Goal: Task Accomplishment & Management: Manage account settings

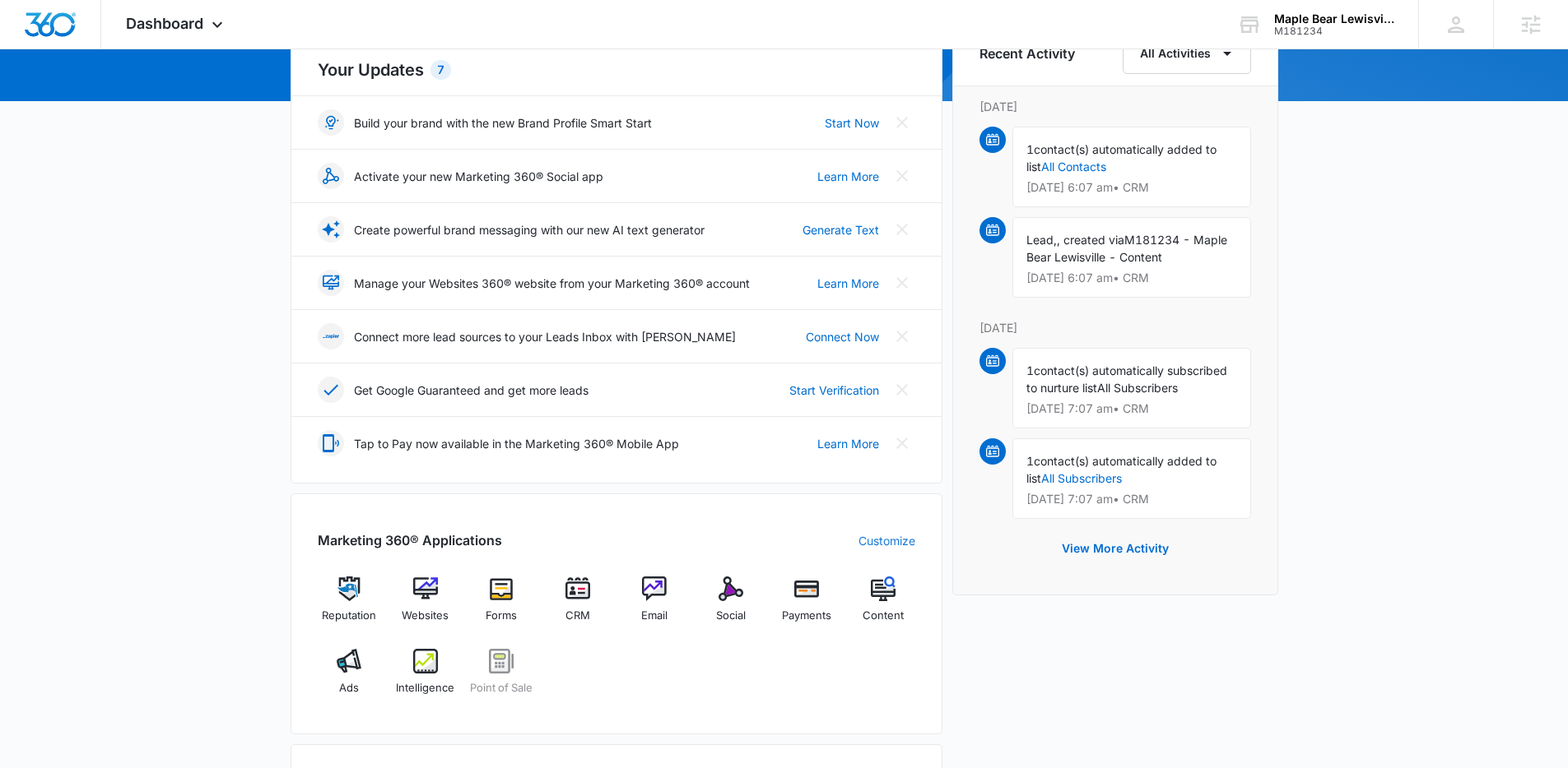
scroll to position [348, 0]
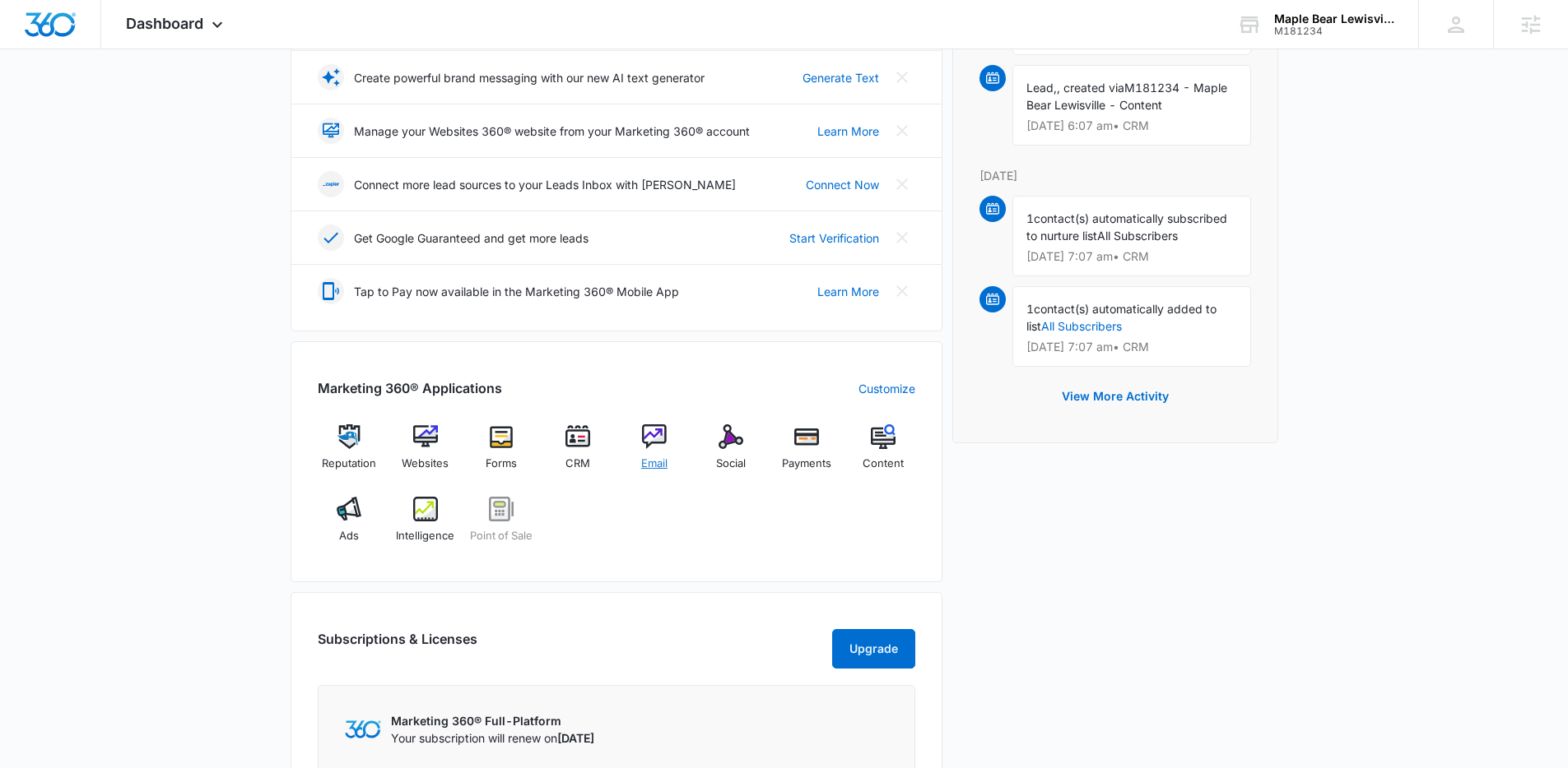
click at [659, 458] on span "Email" at bounding box center [654, 464] width 27 height 17
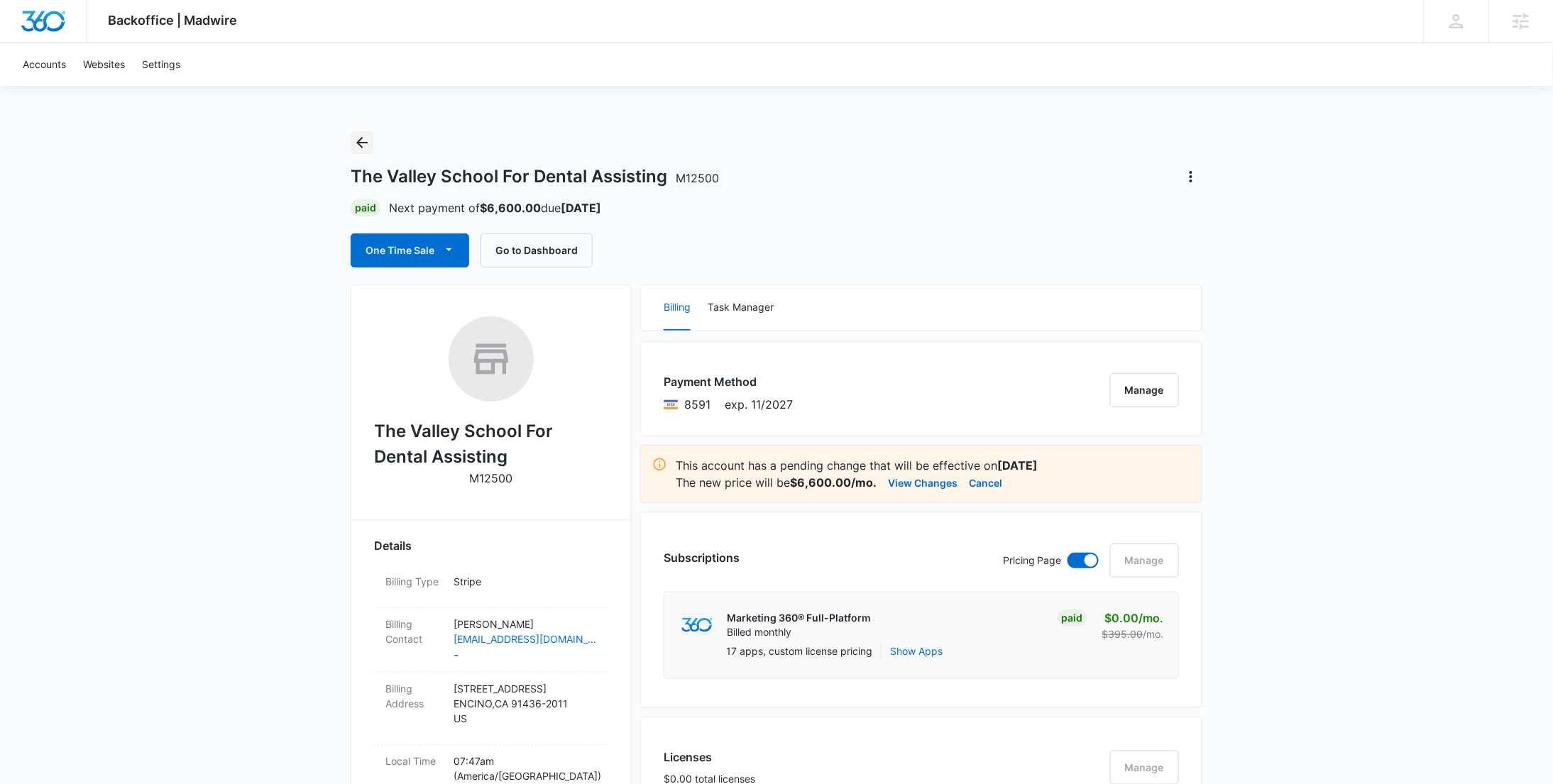
click at [362, 144] on icon "Back" at bounding box center [361, 142] width 17 height 17
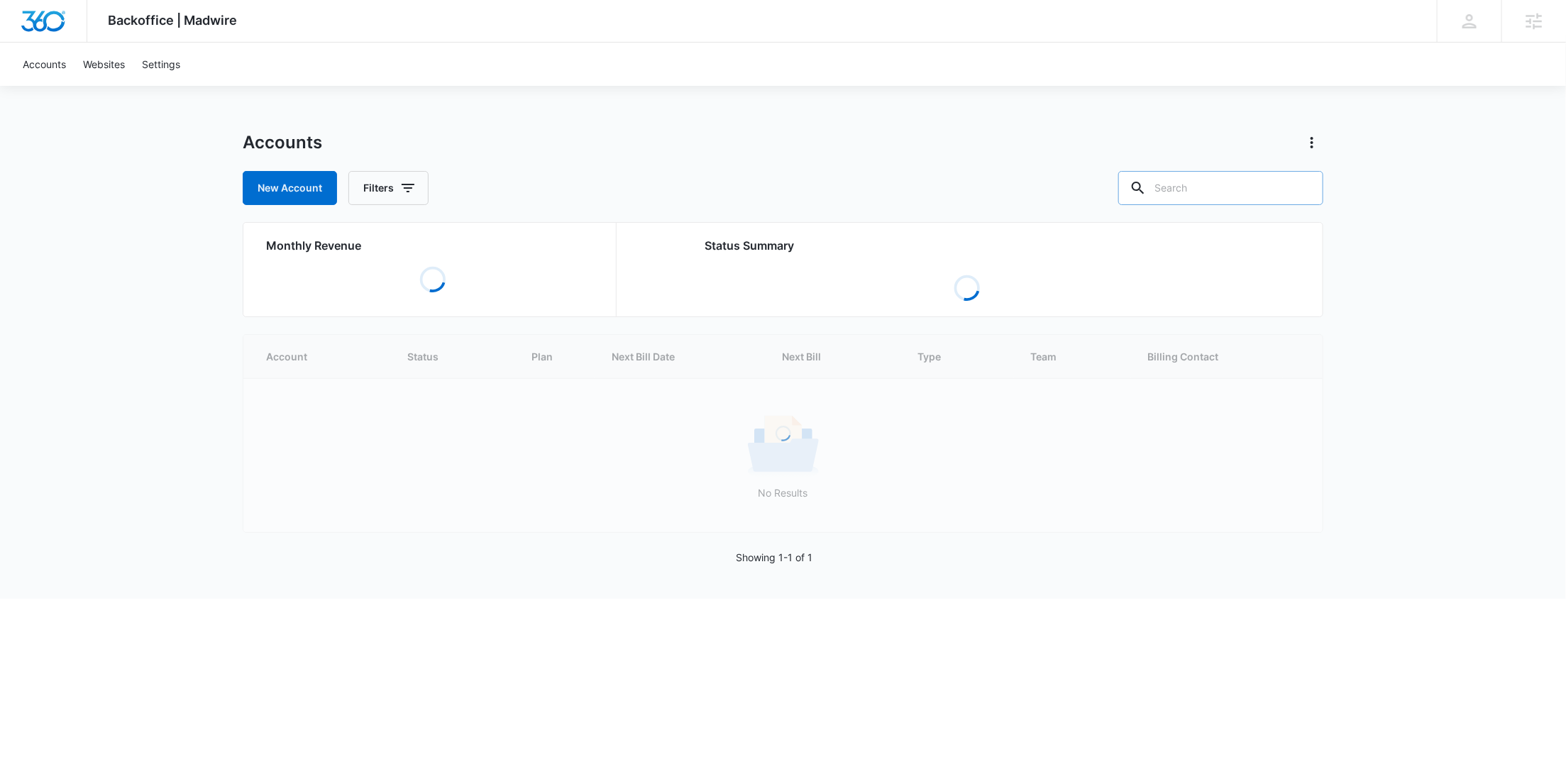
click at [1249, 178] on input "text" at bounding box center [1221, 188] width 205 height 34
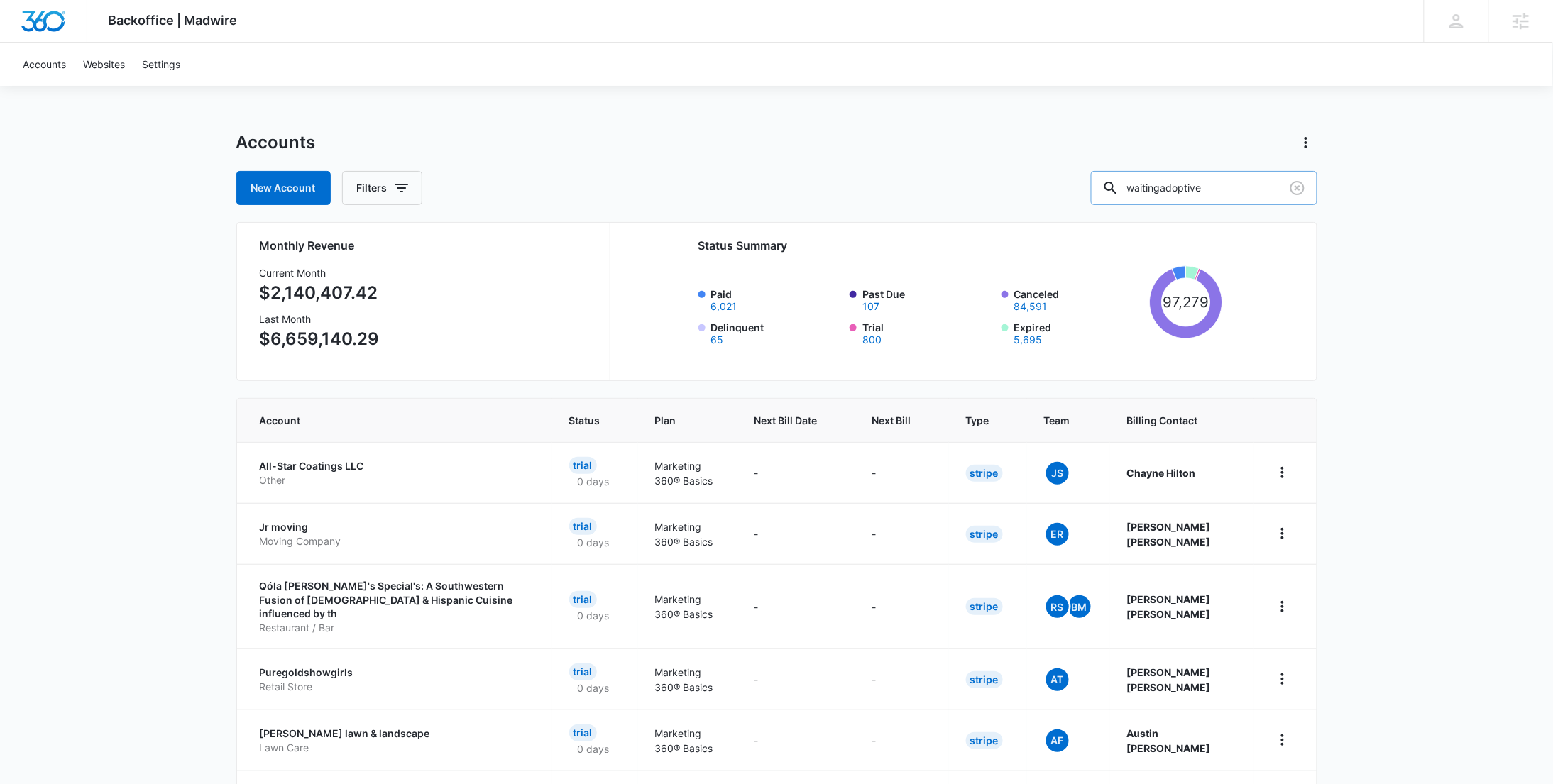
type input "waitingadoptive"
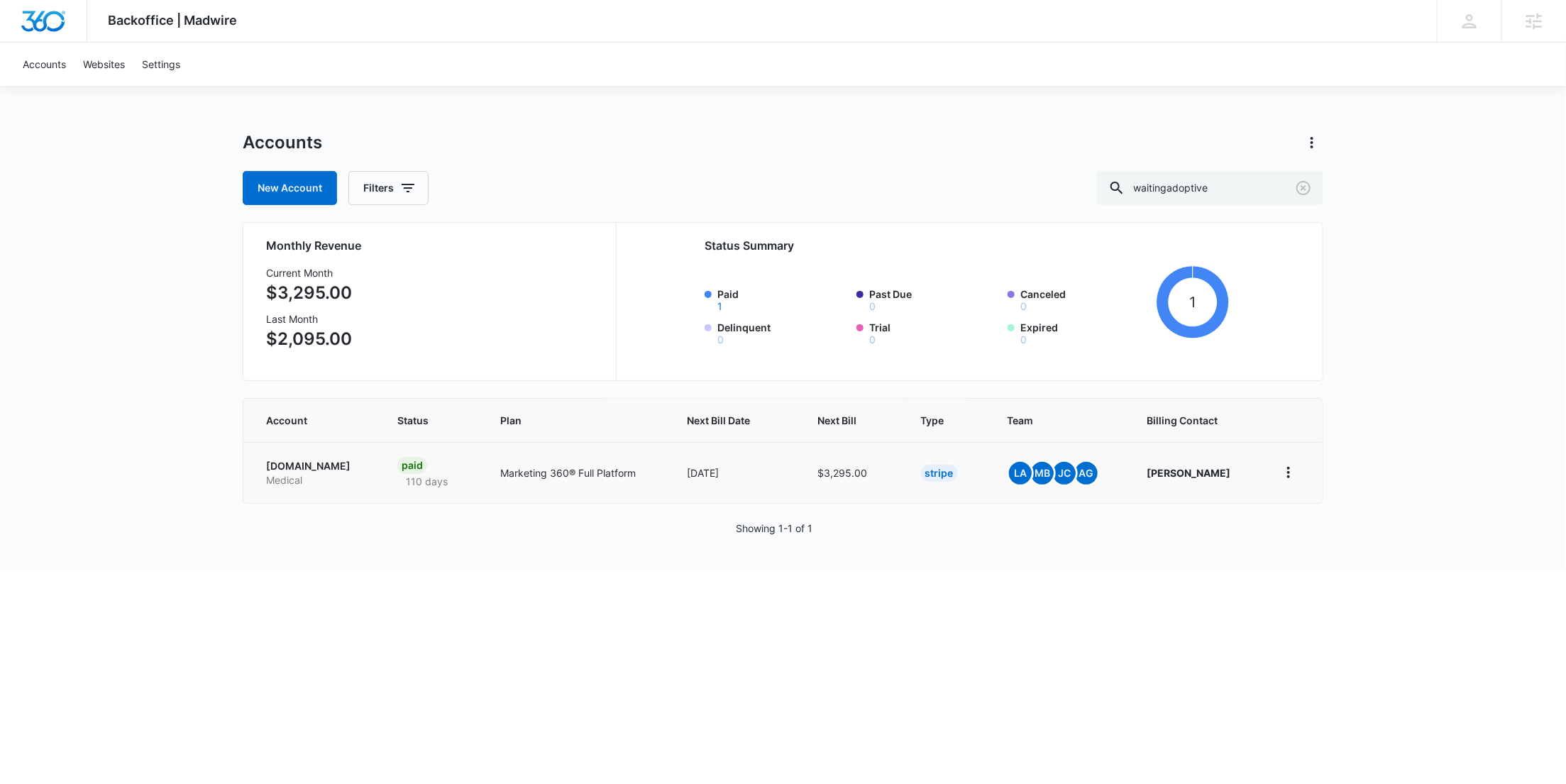
click at [333, 461] on p "[DOMAIN_NAME]" at bounding box center [315, 466] width 97 height 14
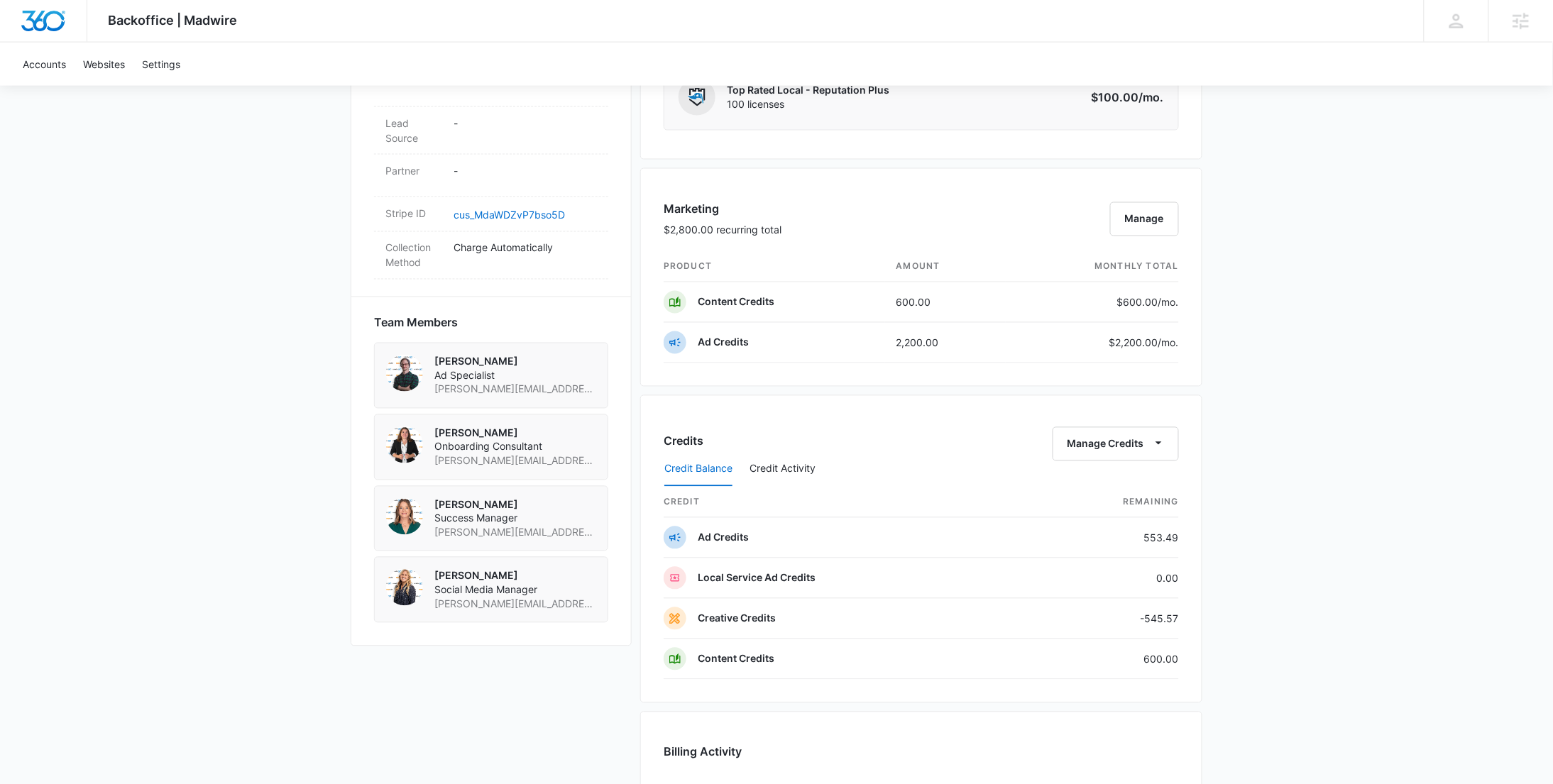
scroll to position [980, 0]
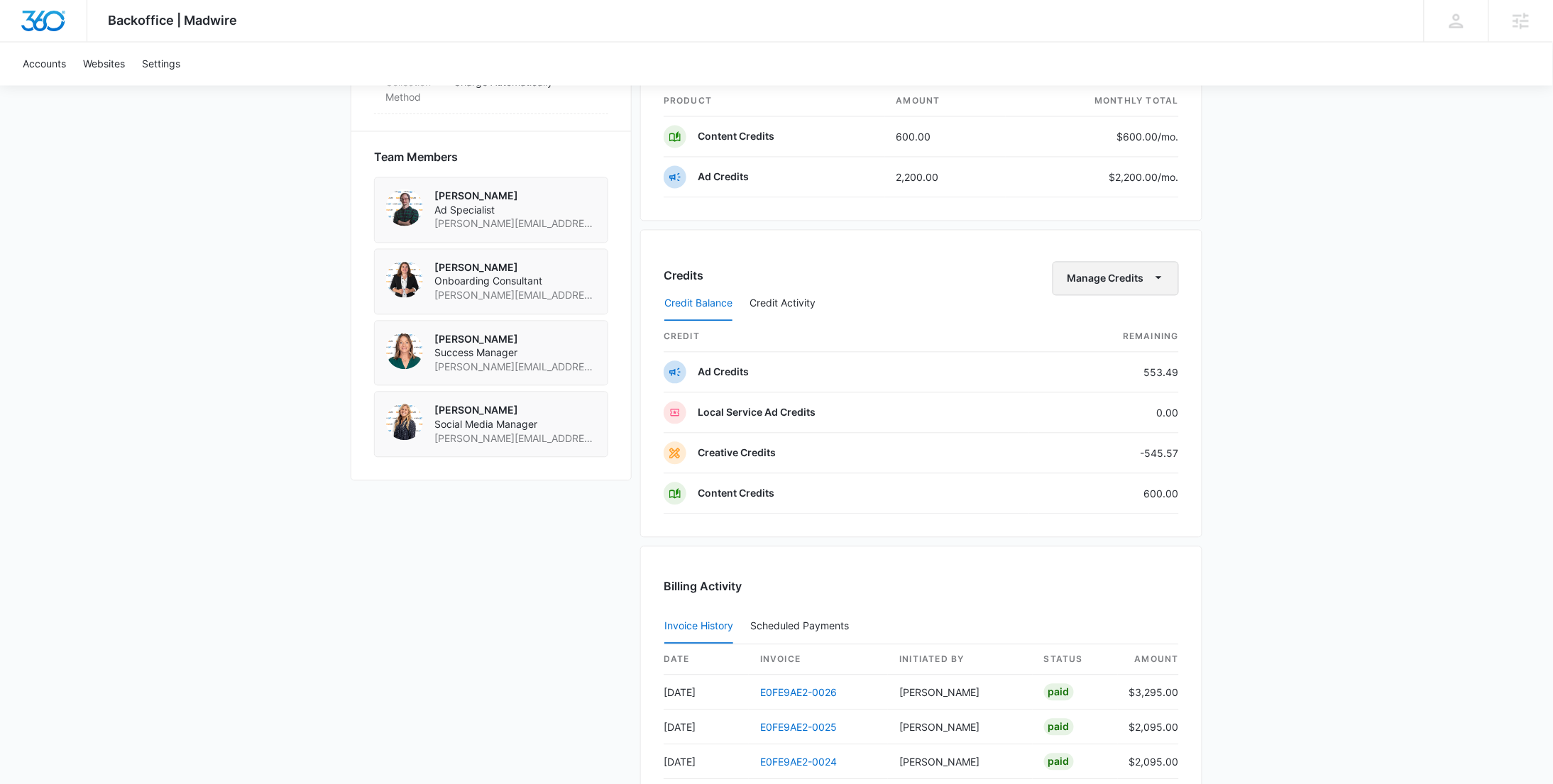
click at [1159, 285] on icon "button" at bounding box center [1158, 278] width 15 height 15
click at [1124, 319] on button "Transfer Credits" at bounding box center [1117, 328] width 126 height 21
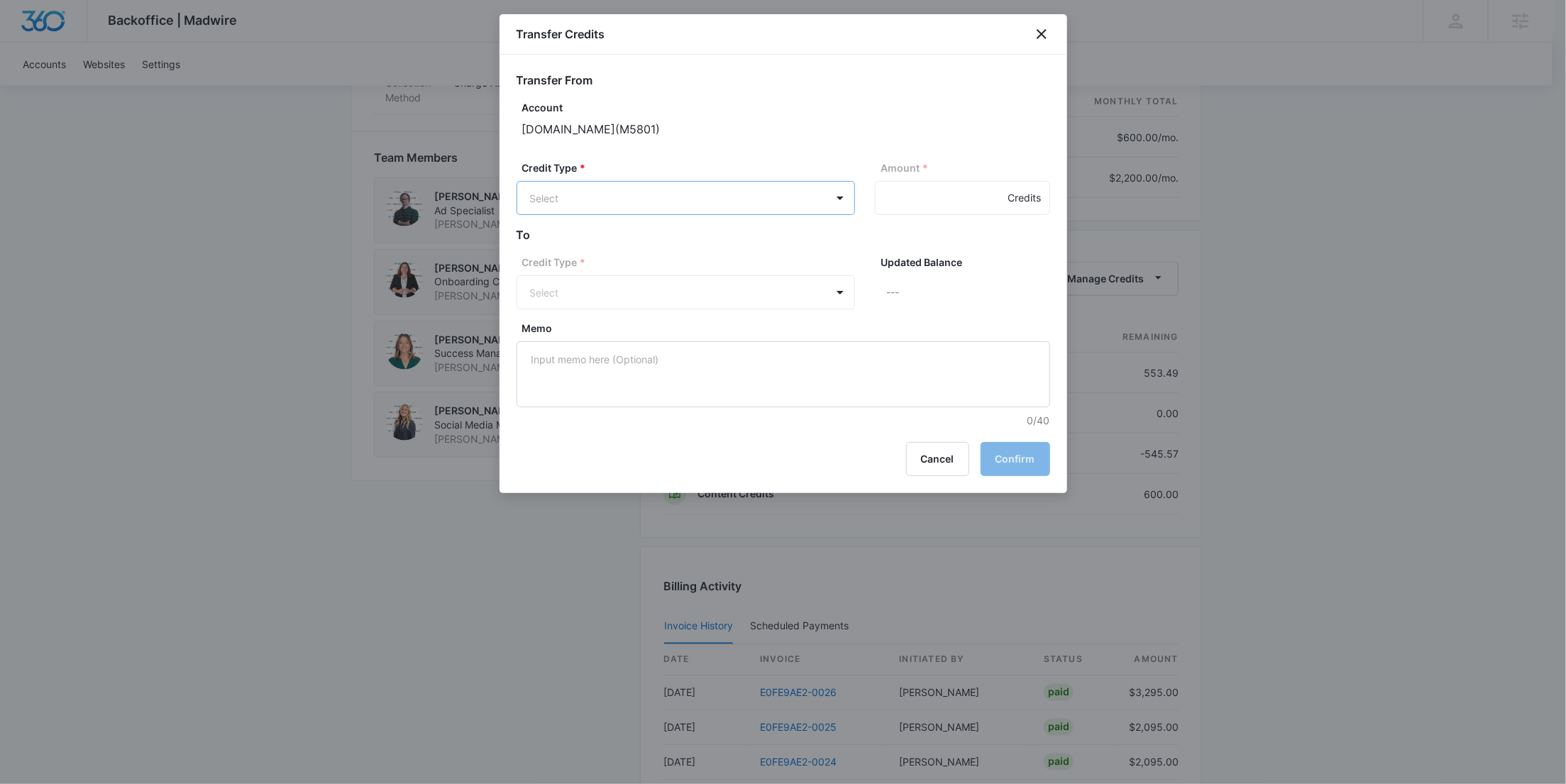
click at [571, 188] on body "Backoffice | Madwire Apps Settings [PERSON_NAME] [PERSON_NAME][EMAIL_ADDRESS][P…" at bounding box center [783, 33] width 1566 height 2025
click at [631, 246] on p "Ad Credits (553.49 Credits)" at bounding box center [632, 252] width 130 height 15
click at [631, 246] on form "Transfer From Account [DOMAIN_NAME] ( M5801 ) Credit Type * Ad Credits, 1 of 4.…" at bounding box center [783, 250] width 534 height 356
click at [661, 195] on body "Backoffice | Madwire Apps Settings [PERSON_NAME] [PERSON_NAME][EMAIL_ADDRESS][P…" at bounding box center [783, 33] width 1566 height 2025
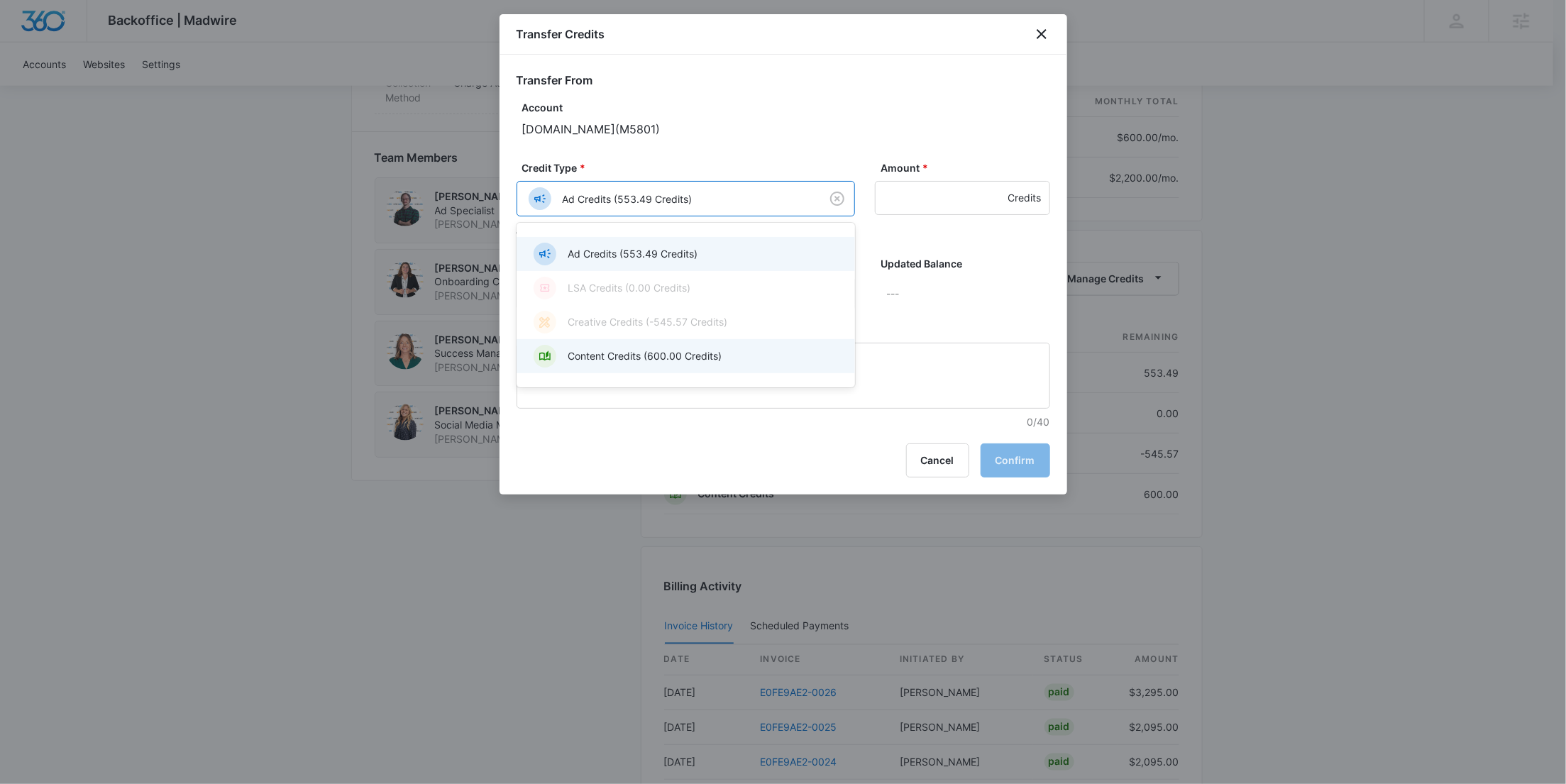
click at [659, 355] on p "Content Credits (600.00 Credits)" at bounding box center [645, 355] width 154 height 15
click at [640, 305] on body "Backoffice | Madwire Apps Settings [PERSON_NAME] [PERSON_NAME][EMAIL_ADDRESS][P…" at bounding box center [783, 33] width 1566 height 2025
click at [658, 340] on div "Creative Credits (-545.57 Credits)" at bounding box center [684, 348] width 301 height 23
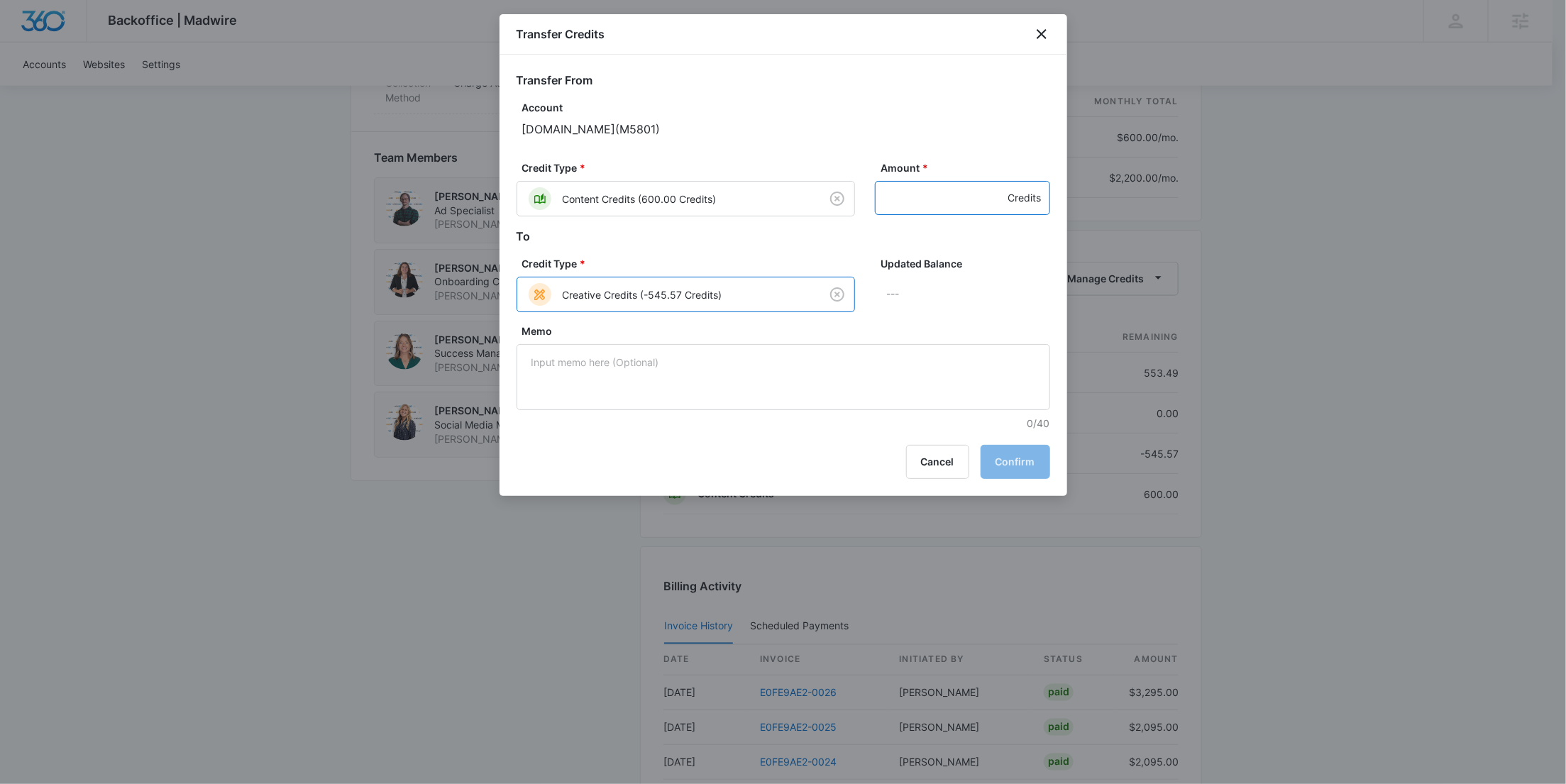
click at [968, 203] on input "Amount *" at bounding box center [962, 198] width 175 height 34
type input "545"
click at [1002, 456] on button "Confirm" at bounding box center [1015, 461] width 69 height 34
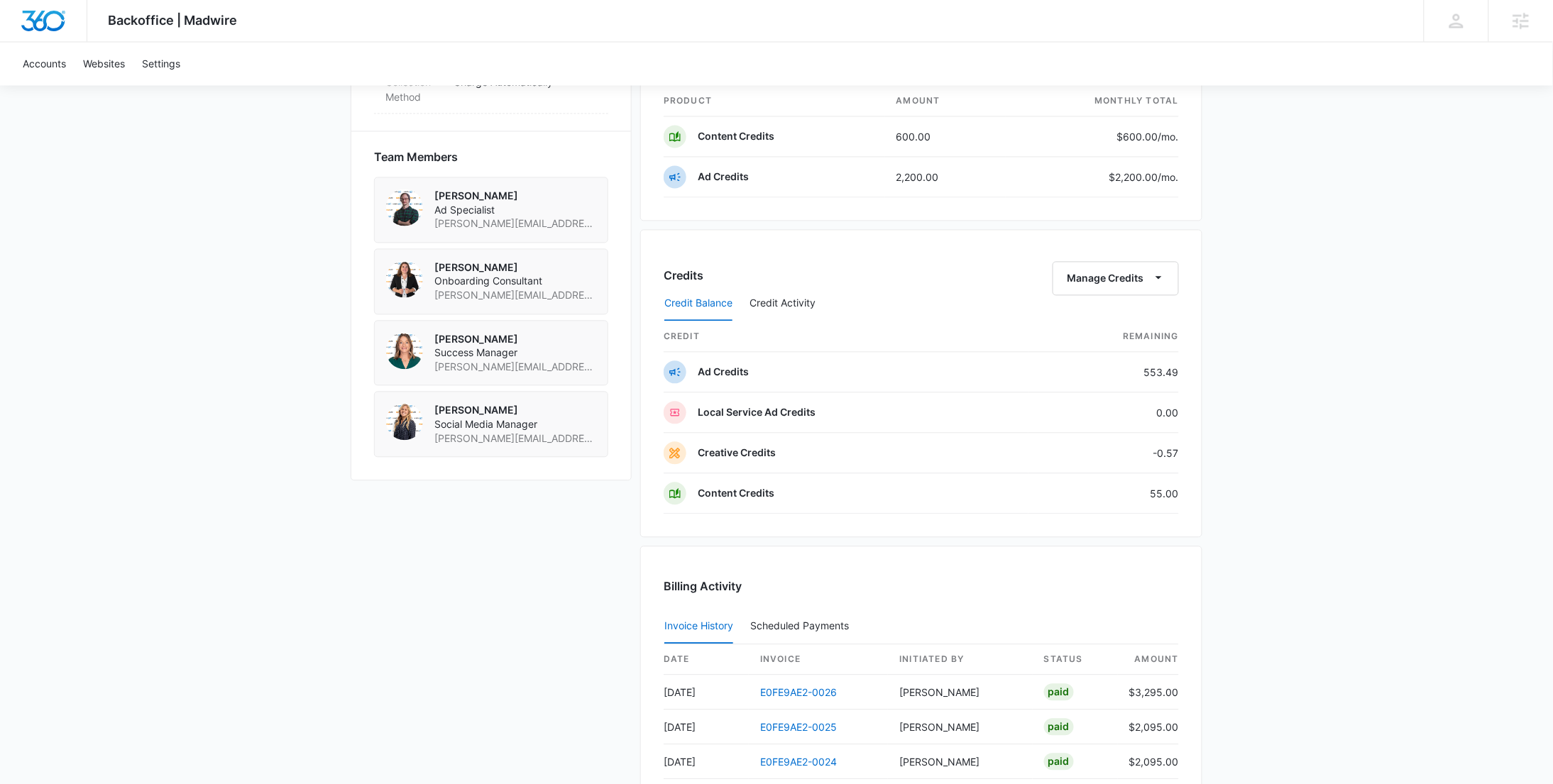
click at [1154, 292] on div "Credit Balance Credit Activity" at bounding box center [921, 304] width 516 height 36
click at [1116, 274] on button "Manage Credits" at bounding box center [1115, 278] width 126 height 34
click at [1095, 326] on div "Transfer Credits" at bounding box center [1109, 328] width 75 height 10
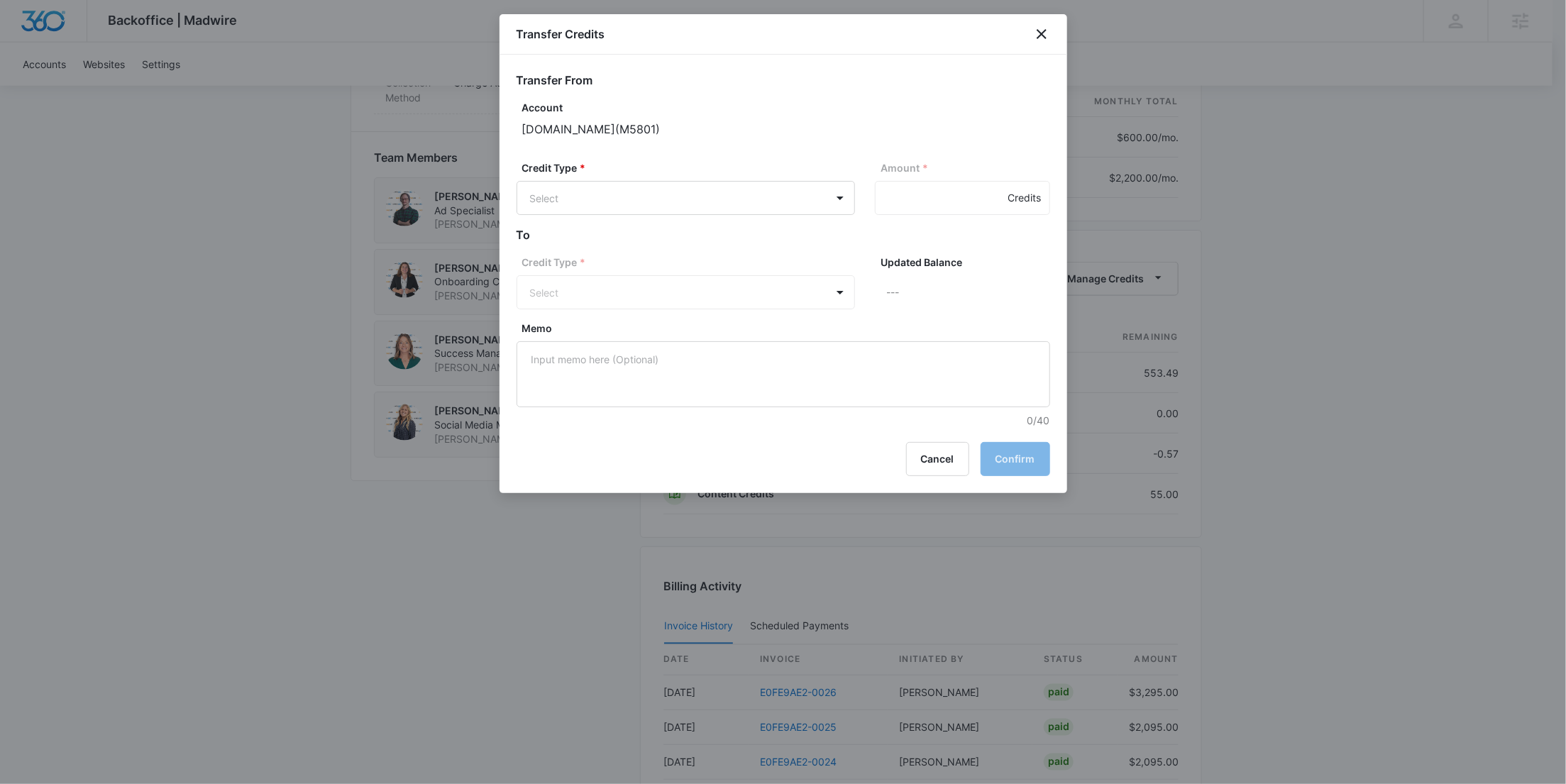
click at [674, 175] on label "Credit Type *" at bounding box center [692, 168] width 339 height 15
click at [639, 198] on body "Backoffice | Madwire Apps Settings [PERSON_NAME] [PERSON_NAME][EMAIL_ADDRESS][P…" at bounding box center [783, 33] width 1566 height 2025
click at [655, 357] on p "Content Credits (55.00 Credits)" at bounding box center [642, 354] width 148 height 15
click at [900, 193] on input "Amount *" at bounding box center [962, 198] width 175 height 34
type input "1"
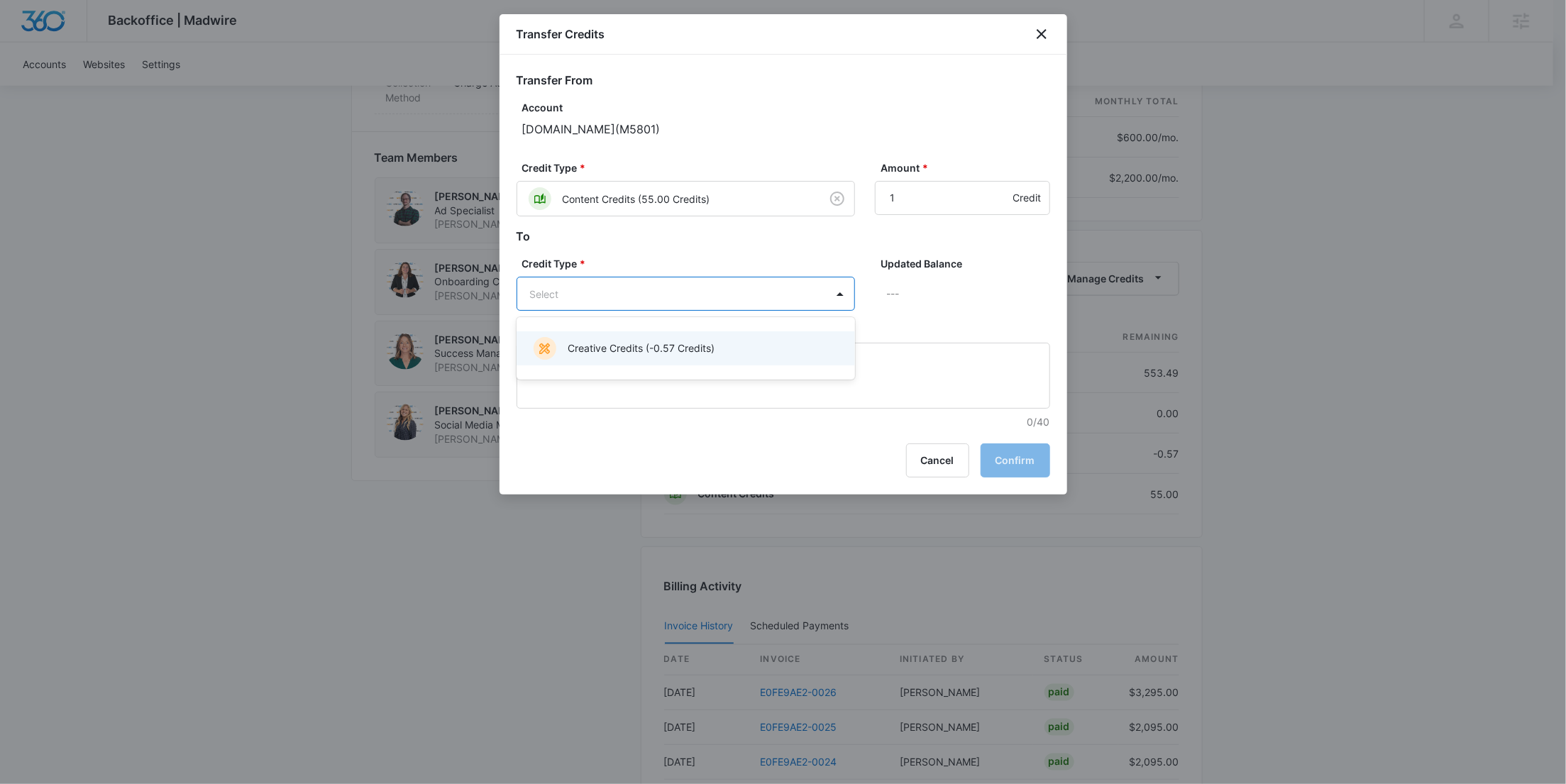
click at [744, 306] on body "Backoffice | Madwire Apps Settings [PERSON_NAME] [PERSON_NAME][EMAIL_ADDRESS][P…" at bounding box center [783, 33] width 1566 height 2025
click at [713, 341] on p "Creative Credits (-0.57 Credits)" at bounding box center [641, 347] width 147 height 15
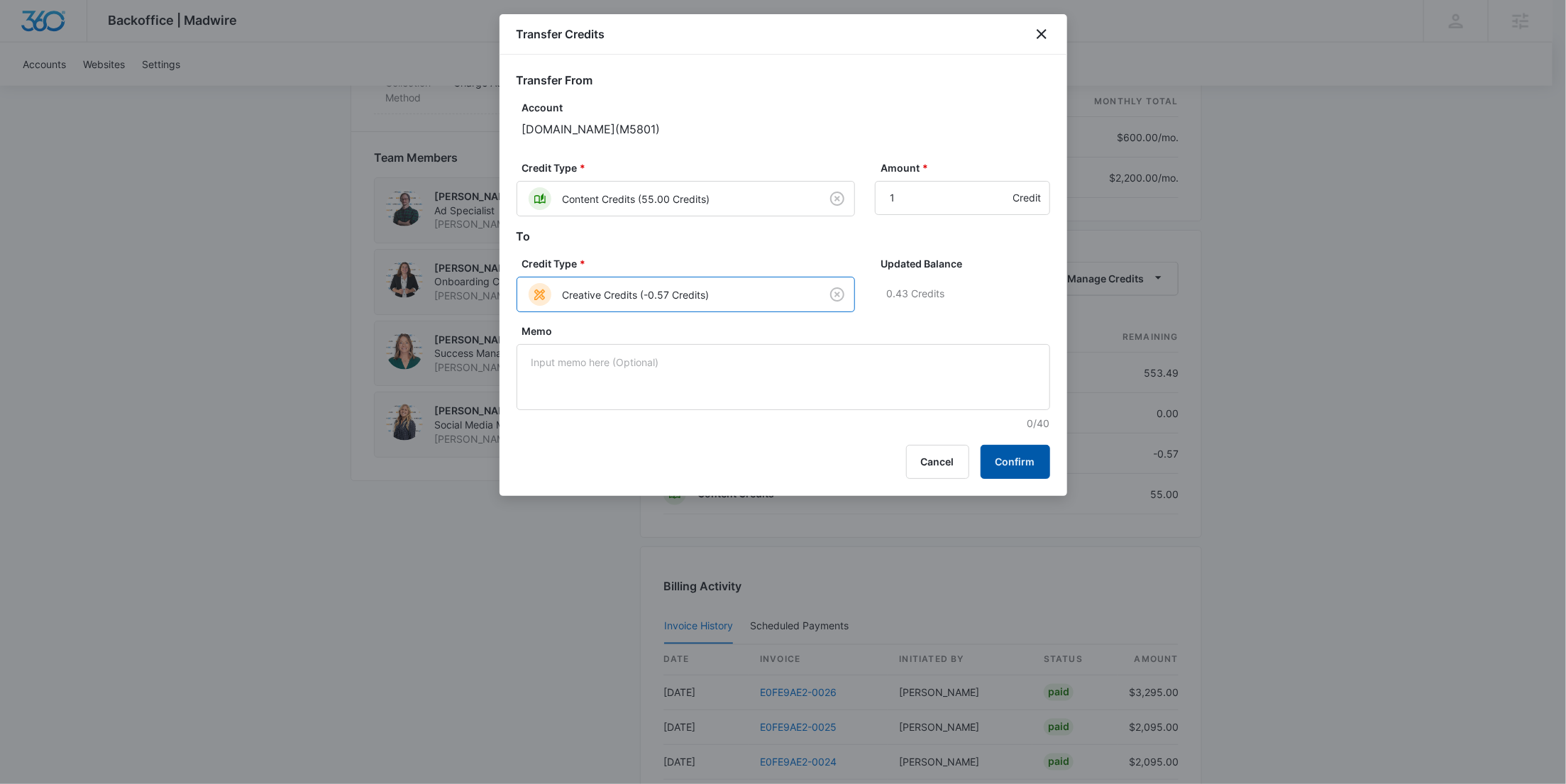
click at [1005, 461] on button "Confirm" at bounding box center [1015, 461] width 69 height 34
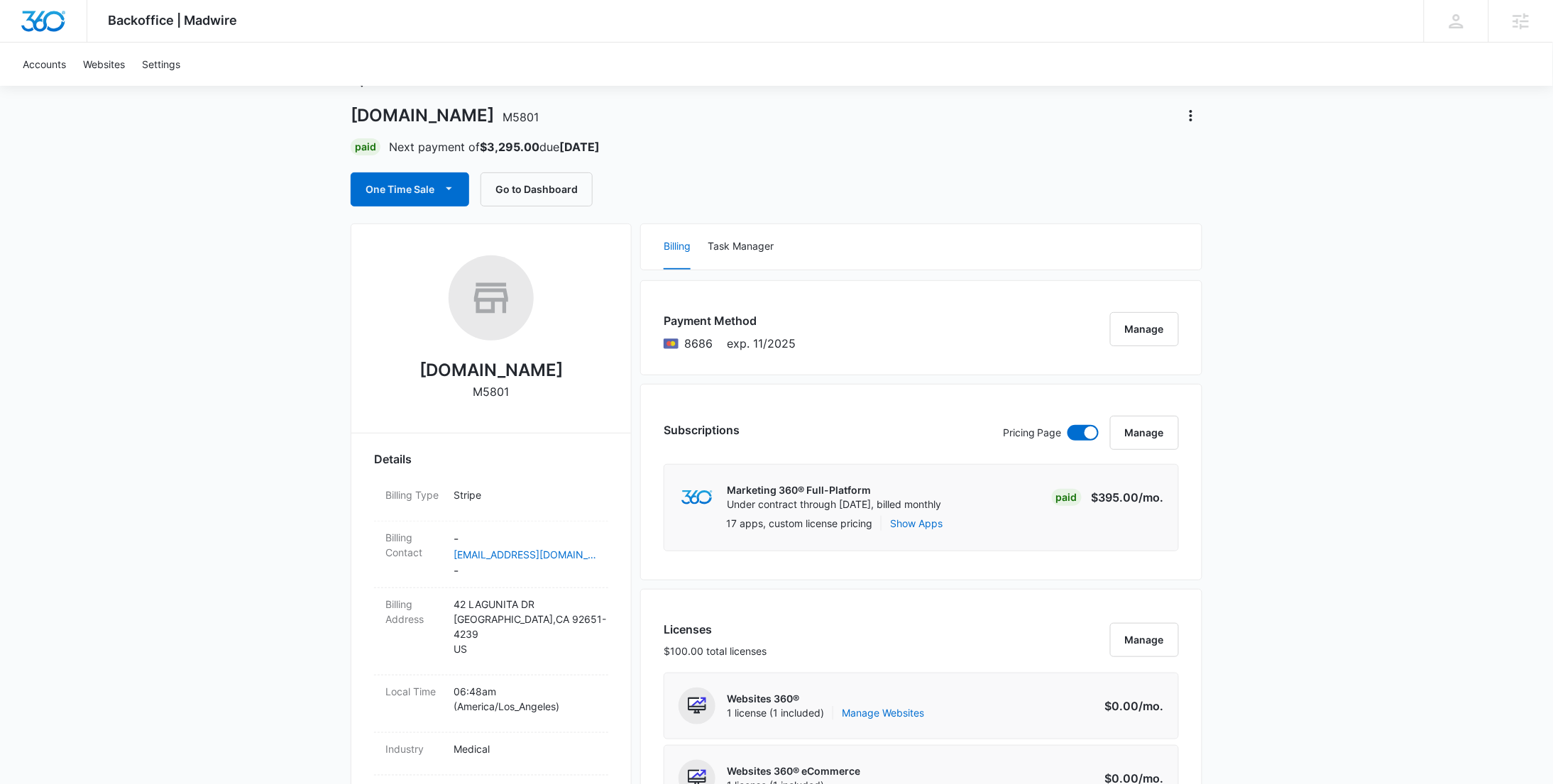
scroll to position [0, 0]
